Goal: Task Accomplishment & Management: Use online tool/utility

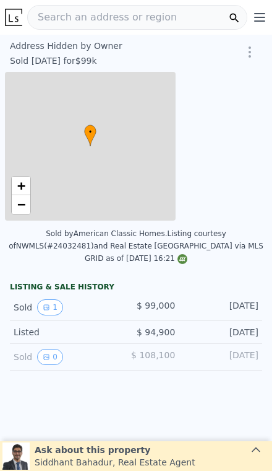
type input "-$ 107,533"
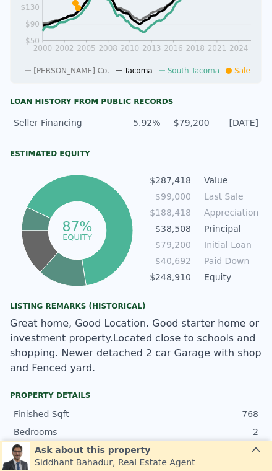
scroll to position [589, 0]
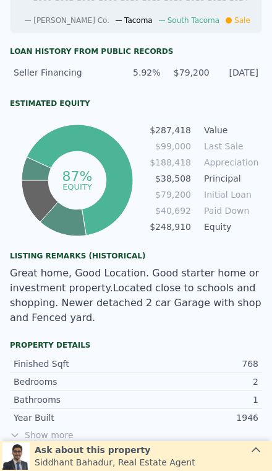
click at [38, 308] on div "Great home, Good Location. Good starter home or investment property.Located clo…" at bounding box center [136, 295] width 253 height 59
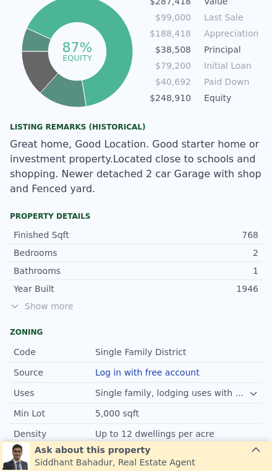
scroll to position [721, 0]
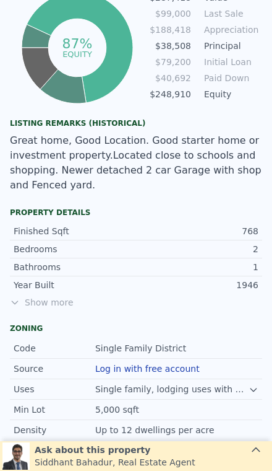
click at [43, 296] on span "Show more" at bounding box center [136, 302] width 253 height 12
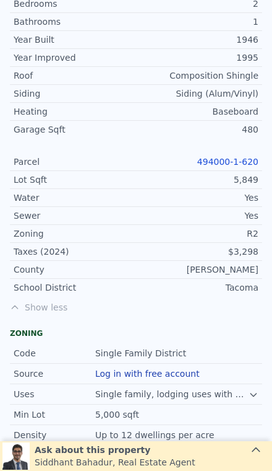
scroll to position [967, 0]
copy link "494000-1-620"
click at [193, 209] on div "Yes" at bounding box center [197, 215] width 123 height 12
click at [235, 157] on link "494000-1-620" at bounding box center [228, 162] width 61 height 10
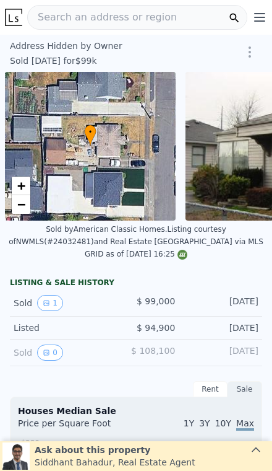
scroll to position [0, 5]
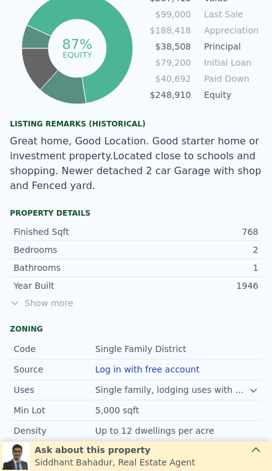
click at [43, 297] on span "Show more" at bounding box center [136, 303] width 253 height 12
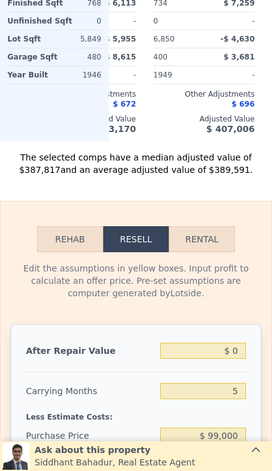
scroll to position [2109, 0]
click at [246, 342] on input "$ 0" at bounding box center [203, 350] width 86 height 16
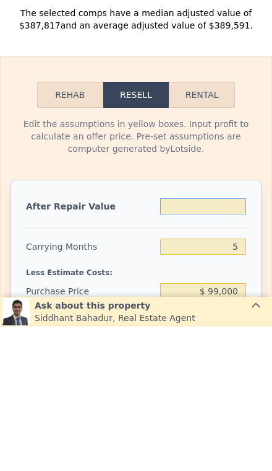
type input "$ 4"
type input "-$ 107,529"
type input "$ 40"
type input "-$ 107,496"
type input "$ 400"
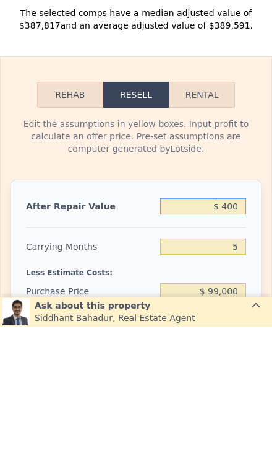
type input "-$ 107,161"
type input "$ 4,000"
type input "-$ 103,817"
type input "$ 40,000"
type input "-$ 70,373"
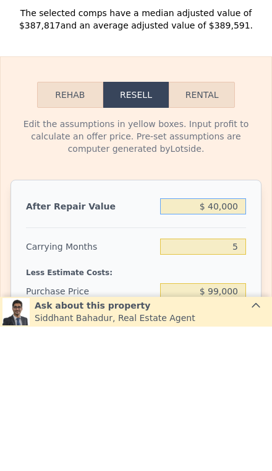
type input "$ 400,000"
type input "$ 264,068"
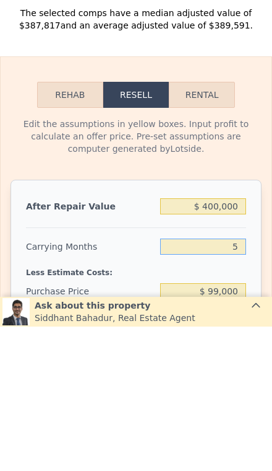
click at [243, 383] on input "5" at bounding box center [203, 391] width 86 height 16
type input "3"
type input "$ 266,542"
type input "3"
click at [245, 427] on input "$ 99,000" at bounding box center [203, 435] width 86 height 16
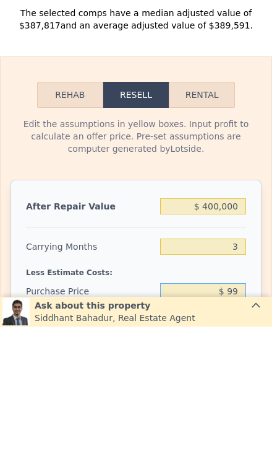
type input "$ 9"
type input "$ 270,000"
type input "$ 88,475"
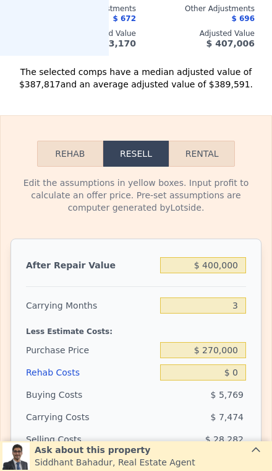
scroll to position [2204, 0]
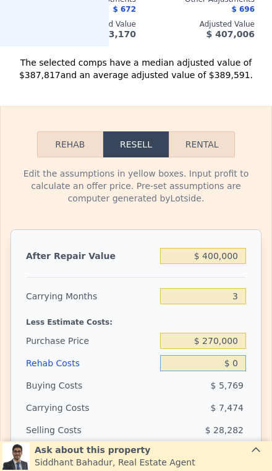
click at [243, 355] on input "$ 0" at bounding box center [203, 363] width 86 height 16
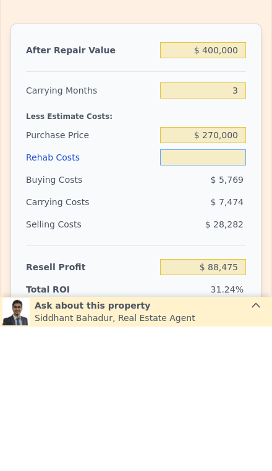
scroll to position [2266, 0]
type input "$ 50"
type input "$ 88,424"
type input "$ 500"
type input "$ 87,955"
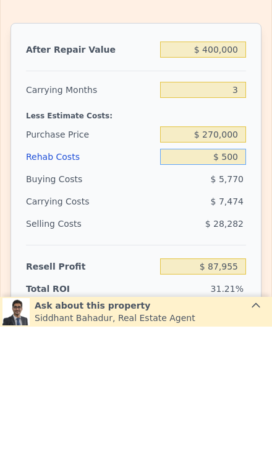
type input "$ 5,000"
type input "$ 83,284"
type input "$ 50,000"
type input "$ 36,574"
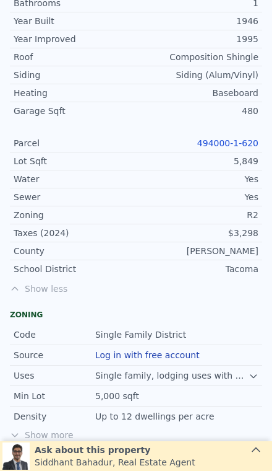
scroll to position [985, 0]
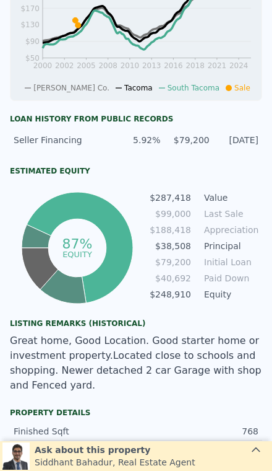
type input "$ 385,000"
type input "5"
type input "$ 0"
type input "$ 250,133"
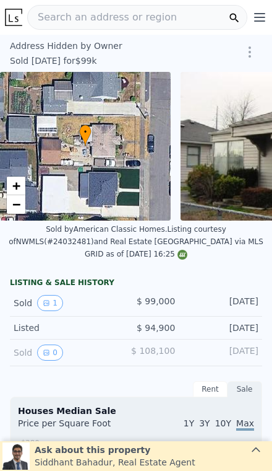
scroll to position [0, 0]
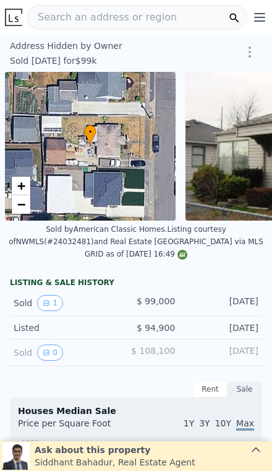
scroll to position [0, 5]
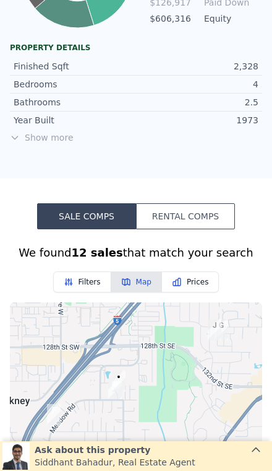
scroll to position [715, 0]
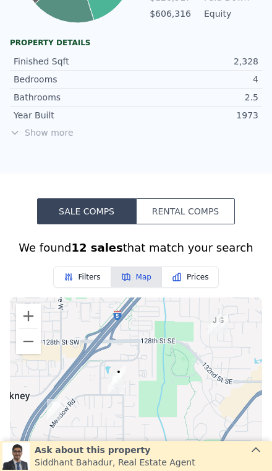
click at [46, 131] on span "Show more" at bounding box center [136, 132] width 253 height 12
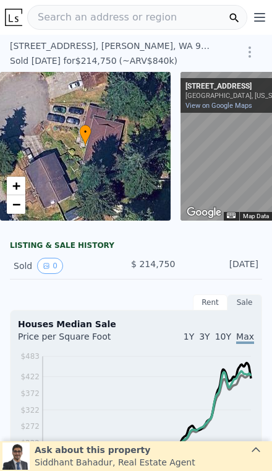
scroll to position [0, 0]
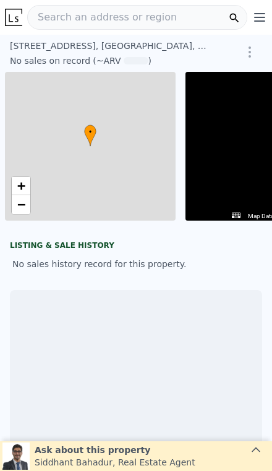
scroll to position [0, 89]
